Goal: Task Accomplishment & Management: Use online tool/utility

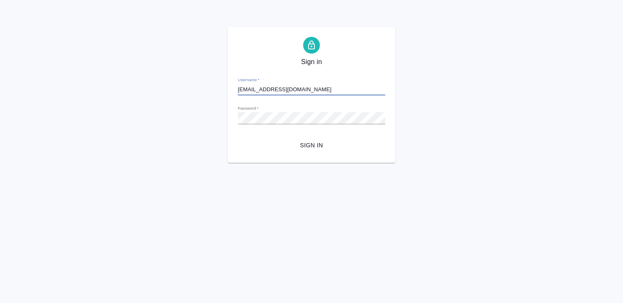
click at [238, 138] on button "Sign in" at bounding box center [311, 145] width 147 height 15
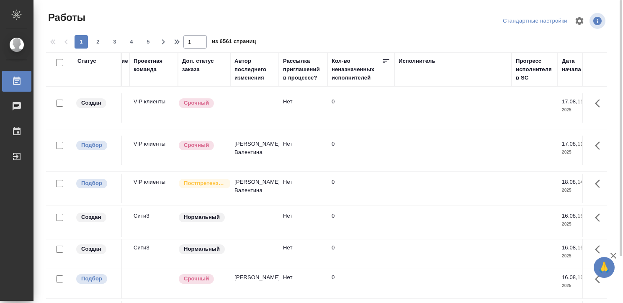
scroll to position [0, 286]
click at [407, 56] on th "Исполнитель" at bounding box center [450, 69] width 117 height 34
click at [412, 61] on div "Исполнитель" at bounding box center [414, 61] width 37 height 8
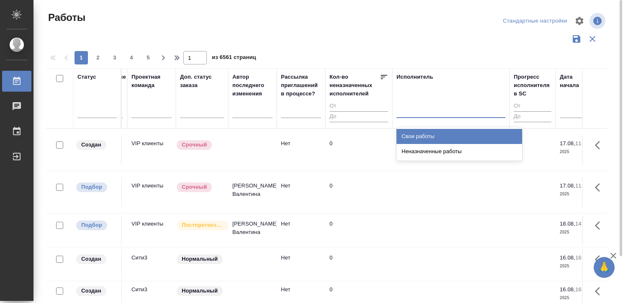
click at [412, 111] on div at bounding box center [450, 109] width 109 height 12
click at [425, 138] on div "Свои работы" at bounding box center [459, 136] width 126 height 15
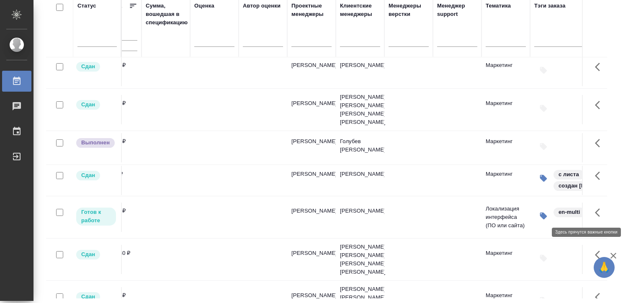
scroll to position [3, 1212]
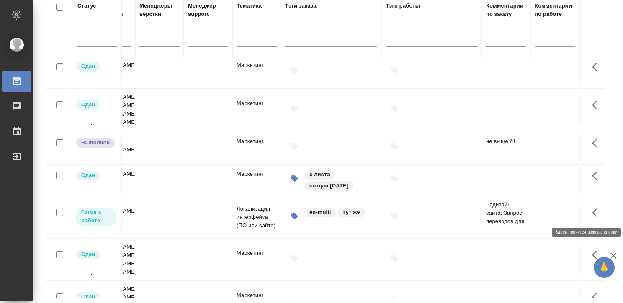
click at [587, 212] on button "button" at bounding box center [597, 212] width 20 height 20
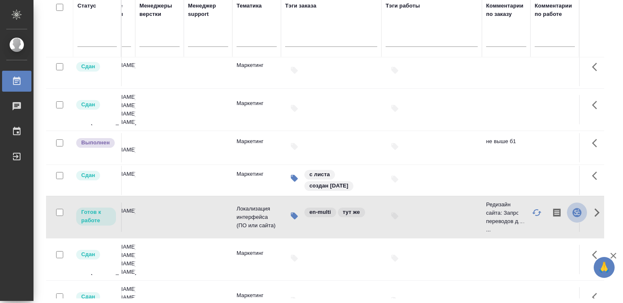
click at [566, 211] on button "button" at bounding box center [576, 212] width 20 height 20
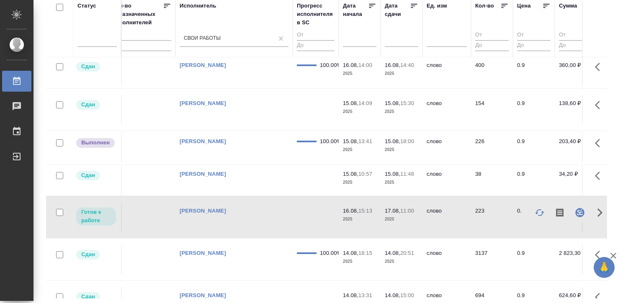
scroll to position [3, 480]
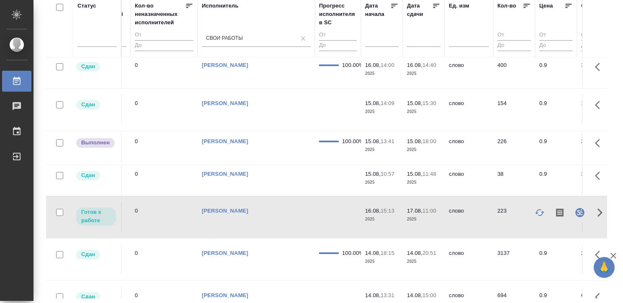
click at [440, 86] on td "17.08, 11:00 2025" at bounding box center [423, 71] width 42 height 29
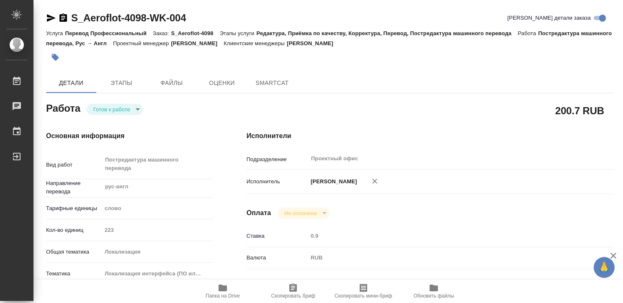
type textarea "x"
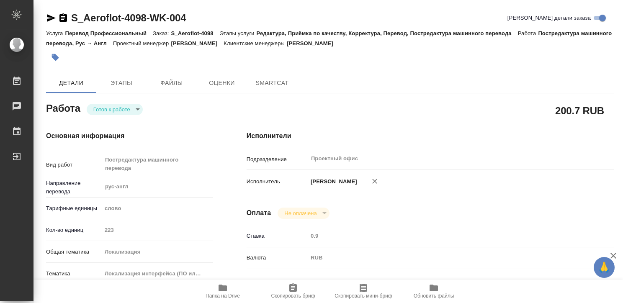
type textarea "x"
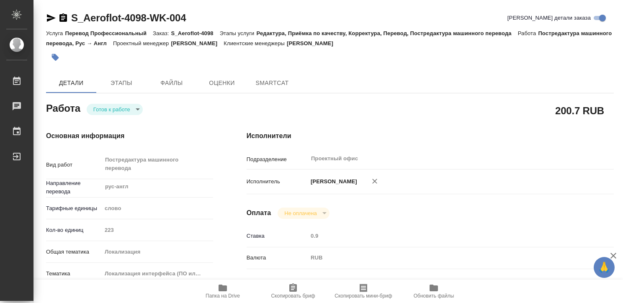
type textarea "x"
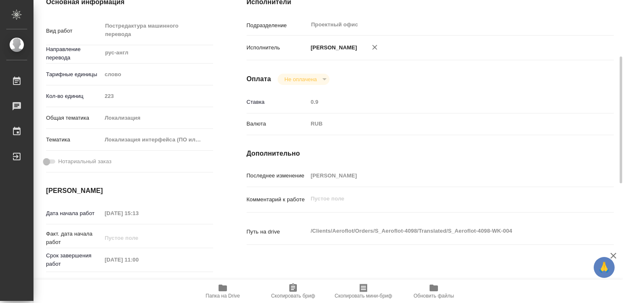
type textarea "x"
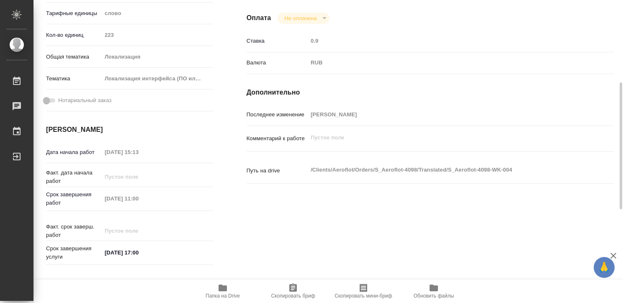
scroll to position [195, 0]
type textarea "x"
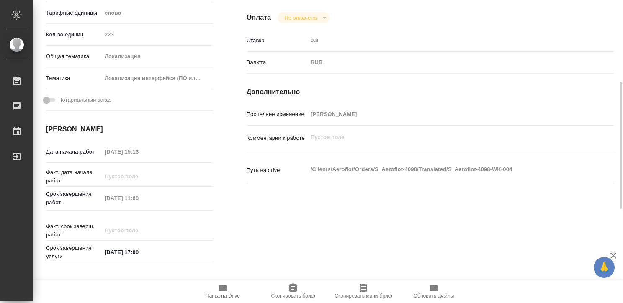
type textarea "x"
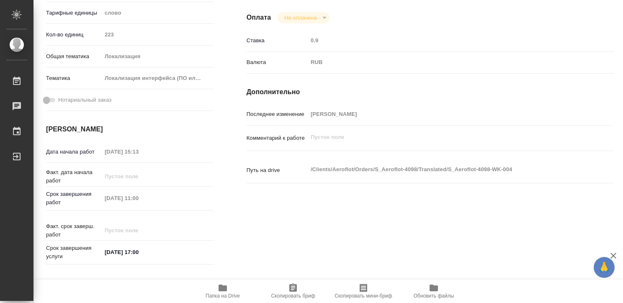
type textarea "x"
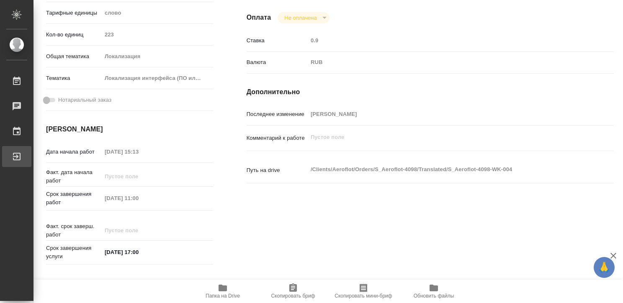
type textarea "x"
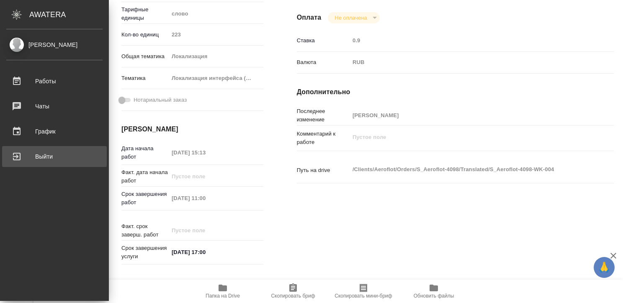
type textarea "x"
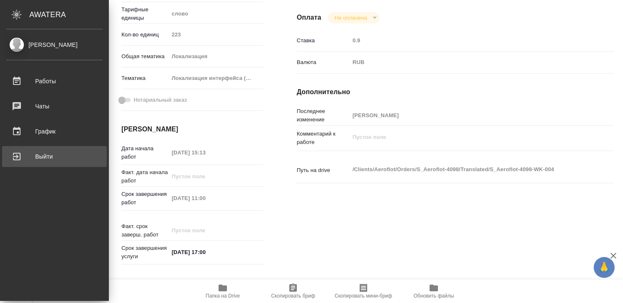
click at [12, 156] on div "Выйти" at bounding box center [54, 156] width 96 height 13
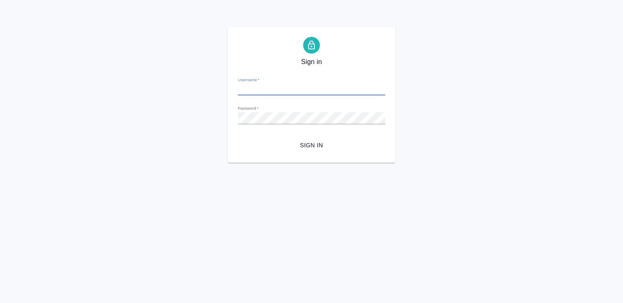
type input "k.kritskaya@awatera.com"
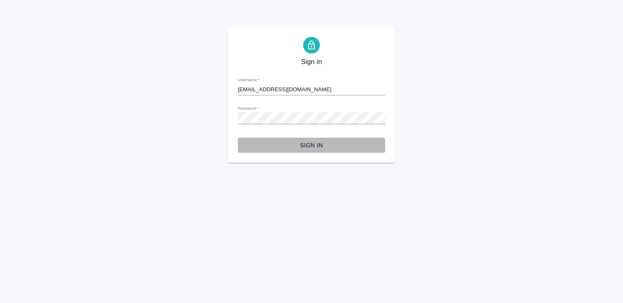
click at [328, 141] on span "Sign in" at bounding box center [311, 145] width 134 height 10
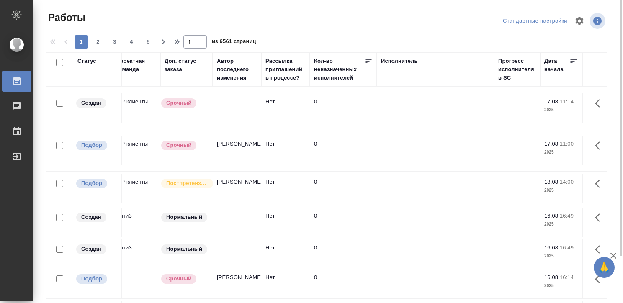
scroll to position [0, 318]
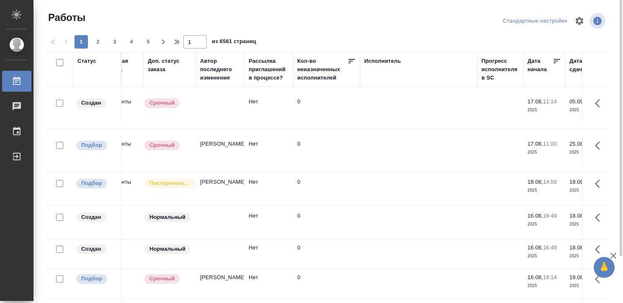
click at [376, 60] on div "Исполнитель" at bounding box center [382, 61] width 37 height 8
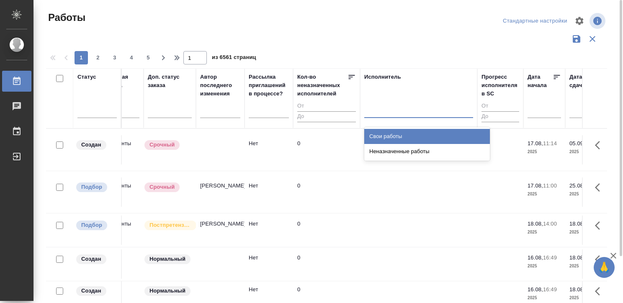
click at [387, 104] on div at bounding box center [418, 109] width 109 height 12
click at [398, 136] on div "Свои работы" at bounding box center [427, 136] width 126 height 15
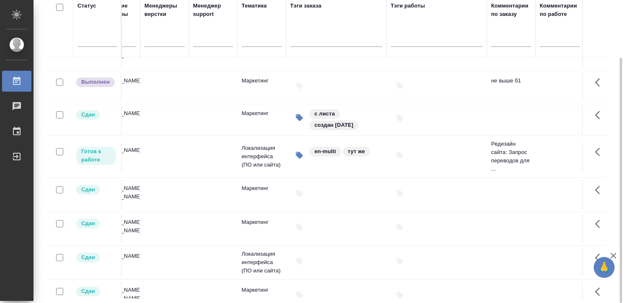
scroll to position [55, 1212]
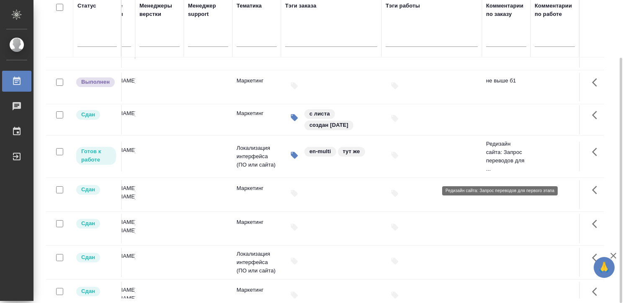
click at [490, 161] on p "Редизайн сайта: Запрос переводов для ..." at bounding box center [506, 156] width 40 height 33
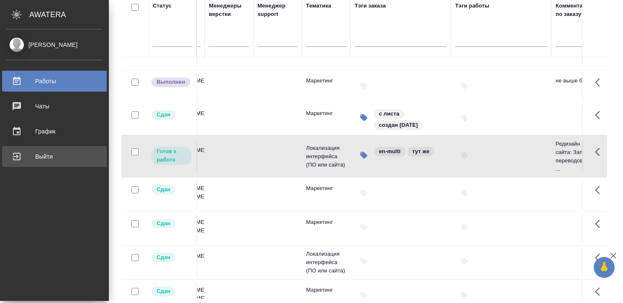
click at [17, 154] on div "Выйти" at bounding box center [54, 156] width 96 height 13
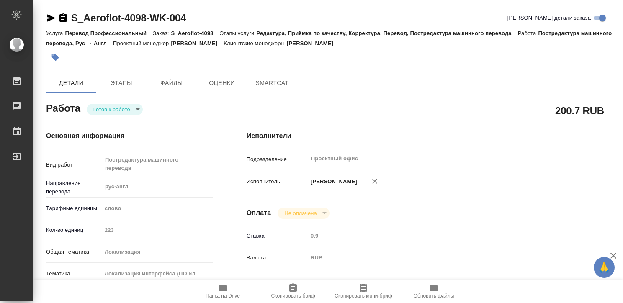
type textarea "x"
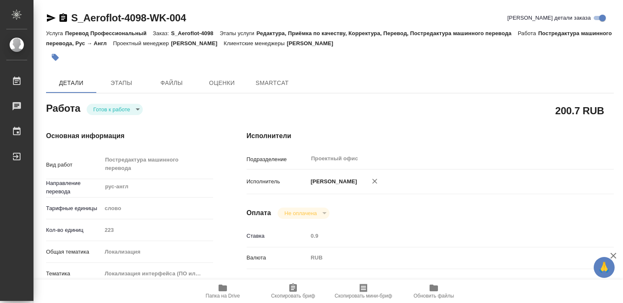
type textarea "x"
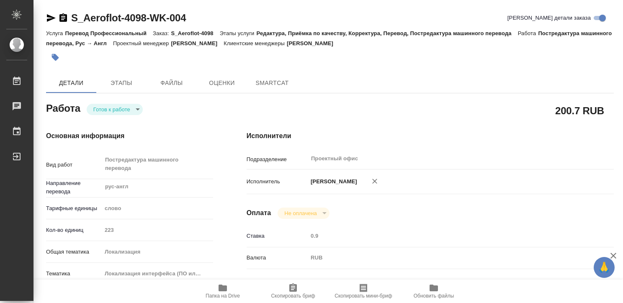
type textarea "x"
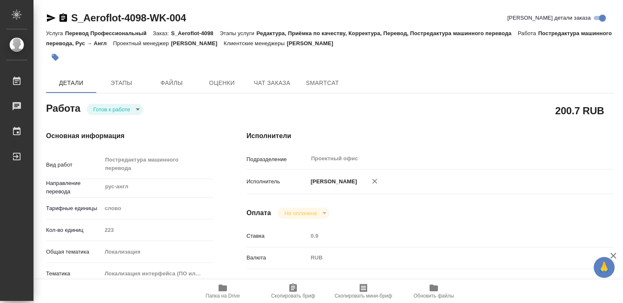
type textarea "x"
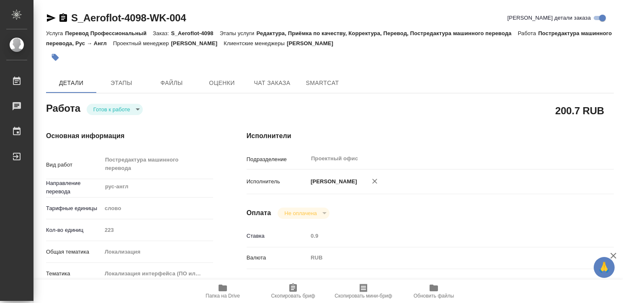
type textarea "x"
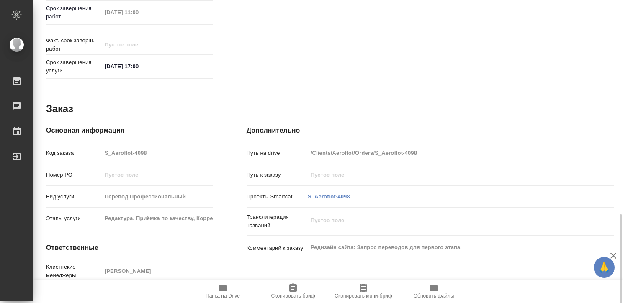
scroll to position [419, 0]
